Goal: Find specific page/section: Find specific page/section

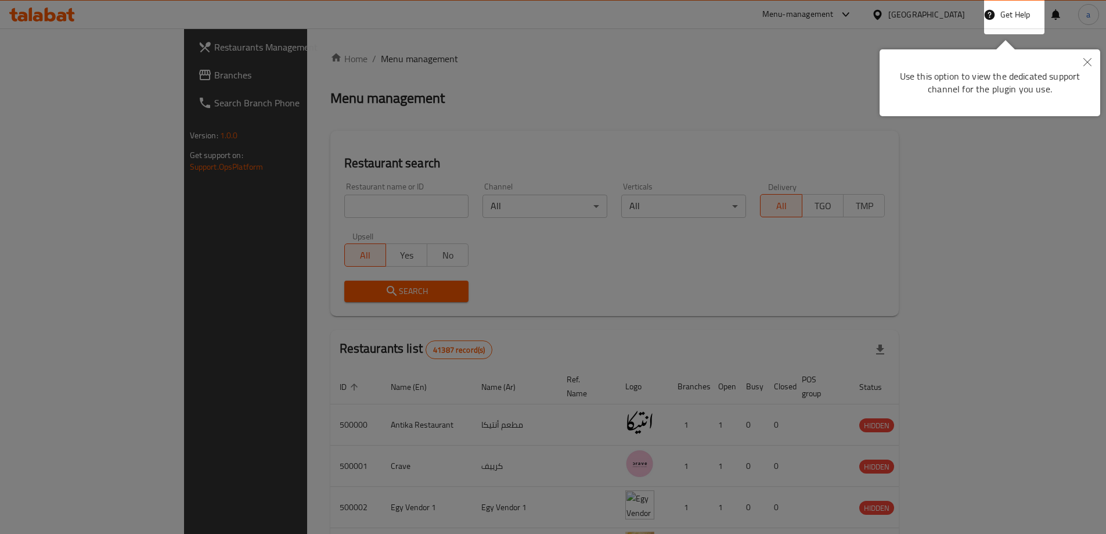
click at [1081, 63] on button "Close" at bounding box center [1088, 62] width 26 height 27
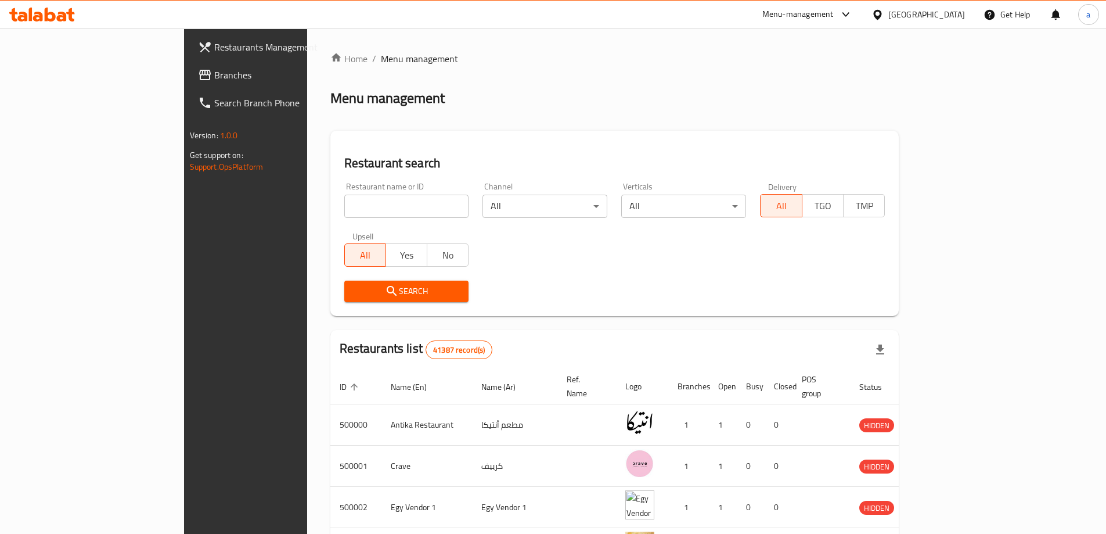
click at [344, 160] on h2 "Restaurant search" at bounding box center [614, 163] width 541 height 17
click at [330, 143] on div "Restaurant search Restaurant name or ID Restaurant name or ID Channel All ​ Ver…" at bounding box center [614, 223] width 569 height 185
click at [330, 96] on h2 "Menu management" at bounding box center [387, 98] width 114 height 19
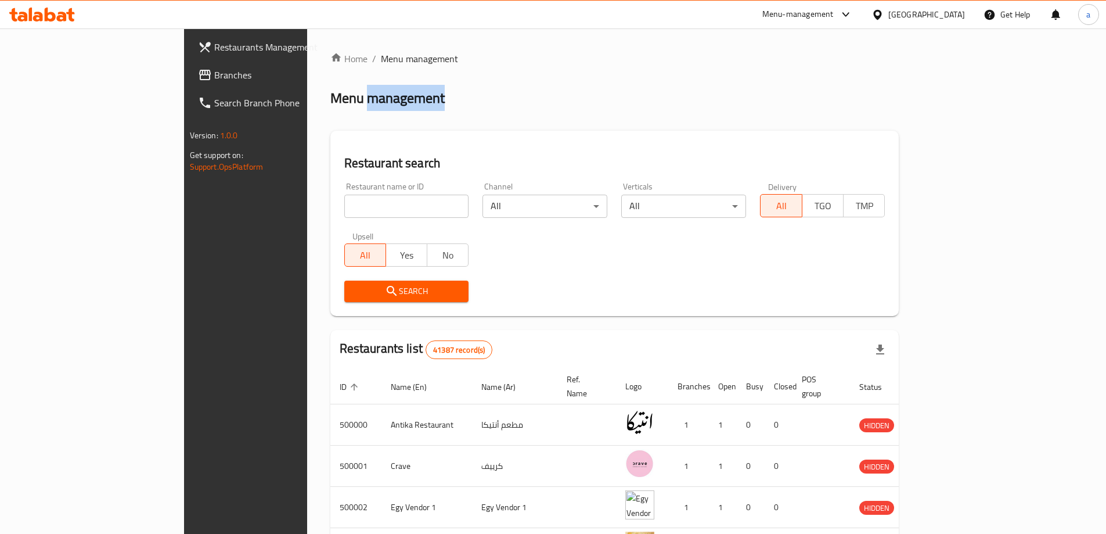
click at [330, 96] on h2 "Menu management" at bounding box center [387, 98] width 114 height 19
click at [336, 142] on div "Restaurant search Restaurant name or ID Restaurant name or ID Channel All ​ Ver…" at bounding box center [614, 223] width 569 height 185
click at [344, 162] on h2 "Restaurant search" at bounding box center [614, 163] width 541 height 17
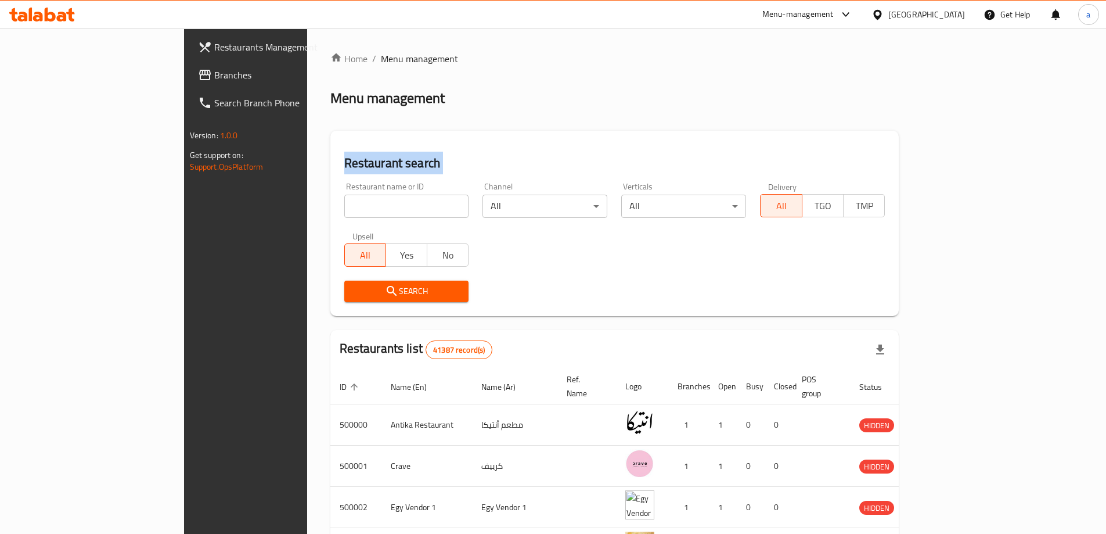
click at [344, 162] on h2 "Restaurant search" at bounding box center [614, 163] width 541 height 17
click at [473, 247] on div "Restaurant name or ID Restaurant name or ID Channel All ​ Verticals All ​ Deliv…" at bounding box center [614, 242] width 555 height 134
click at [340, 351] on h2 "Restaurants list 41387 record(s)" at bounding box center [416, 349] width 153 height 19
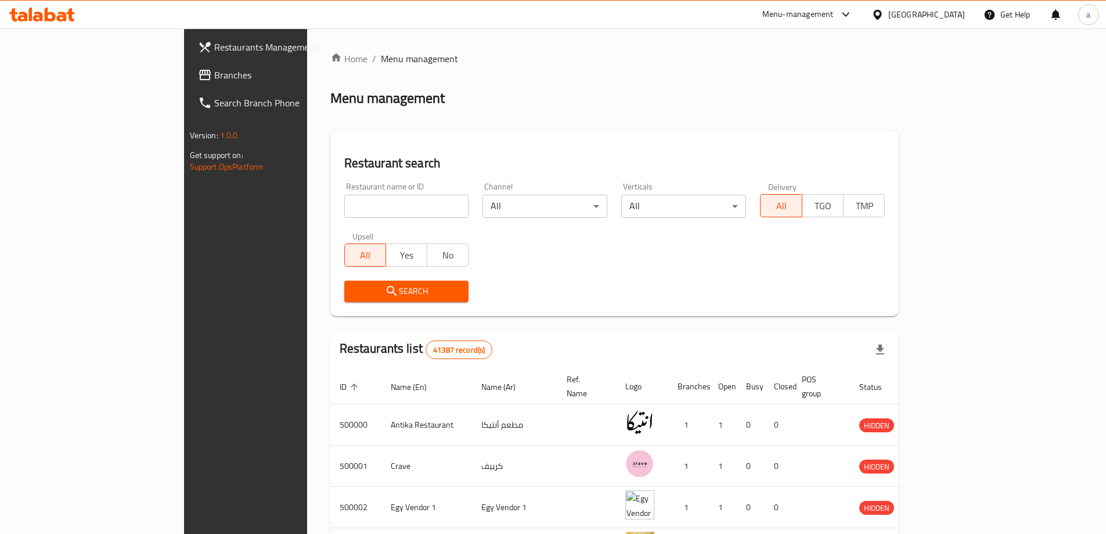
click at [738, 322] on div "Home / Menu management Menu management Restaurant search Restaurant name or ID …" at bounding box center [614, 445] width 569 height 786
